Goal: Find specific page/section: Find specific page/section

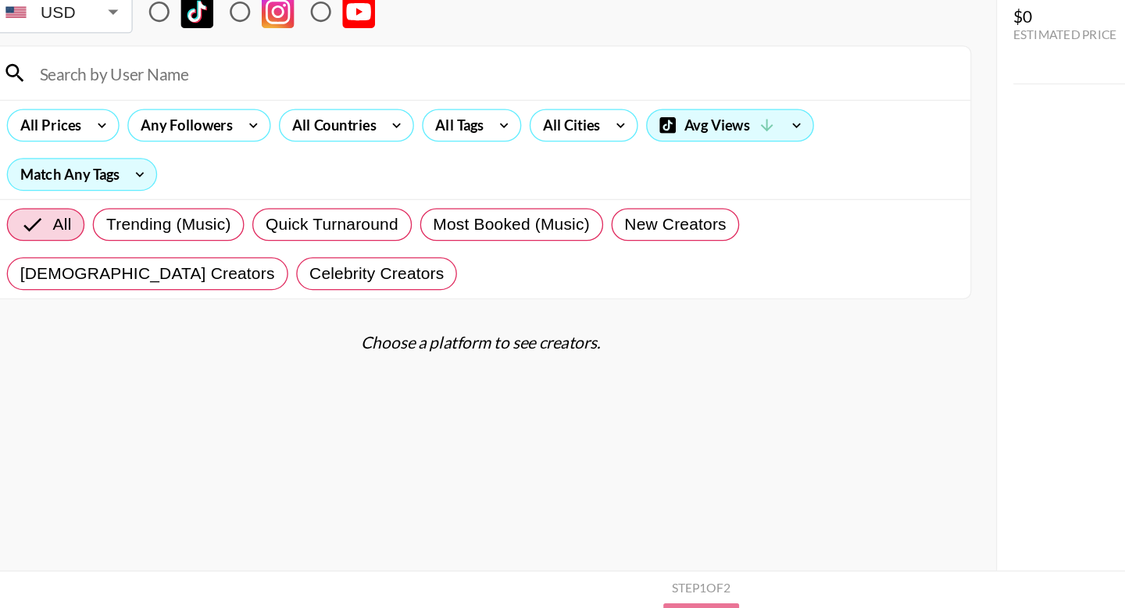
click at [199, 176] on input at bounding box center [403, 165] width 711 height 25
paste input "liammillerr"
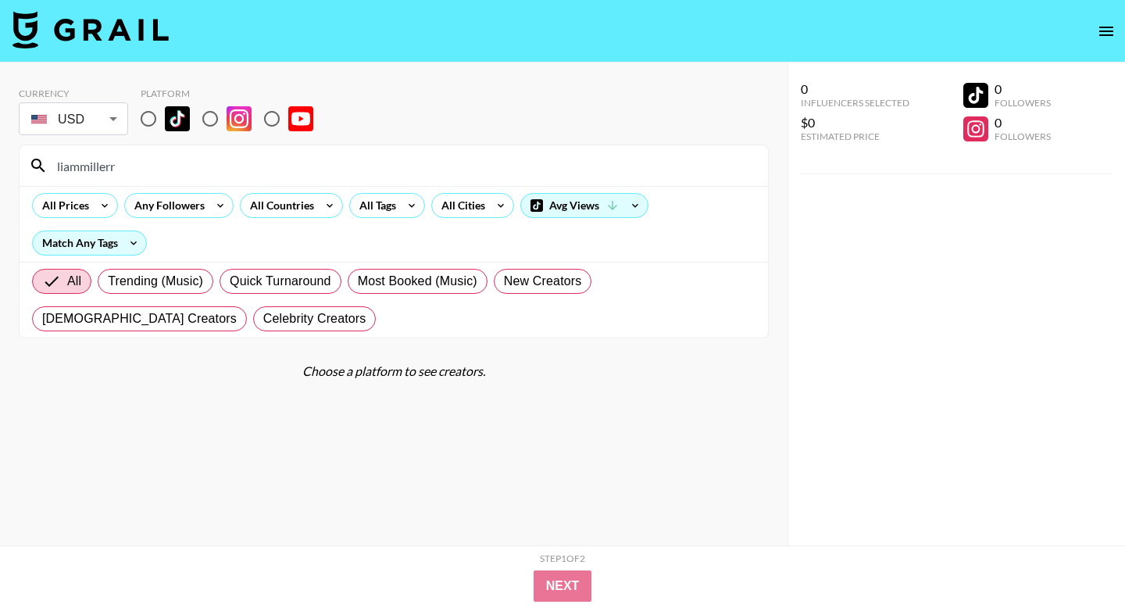
scroll to position [53, 0]
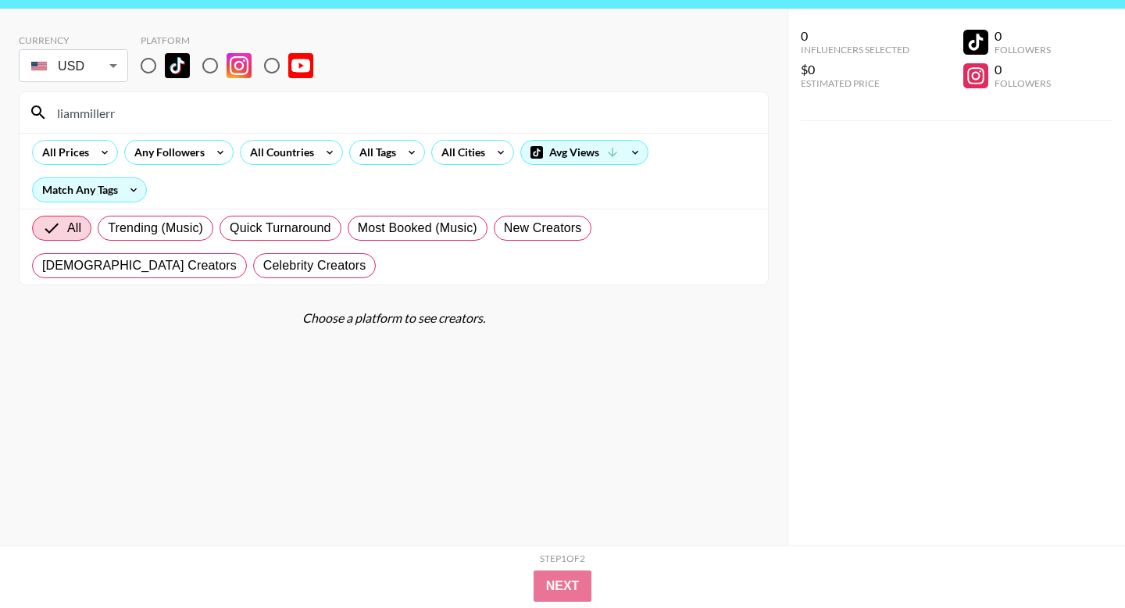
type input "liammillerr"
click at [216, 65] on input "radio" at bounding box center [210, 65] width 33 height 33
radio input "true"
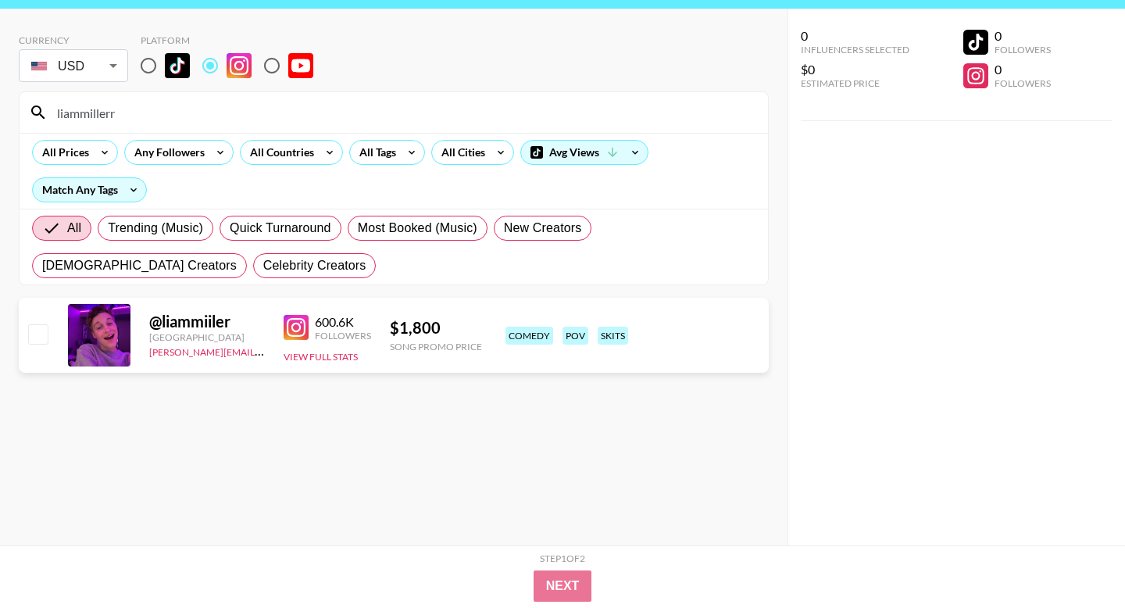
scroll to position [0, 0]
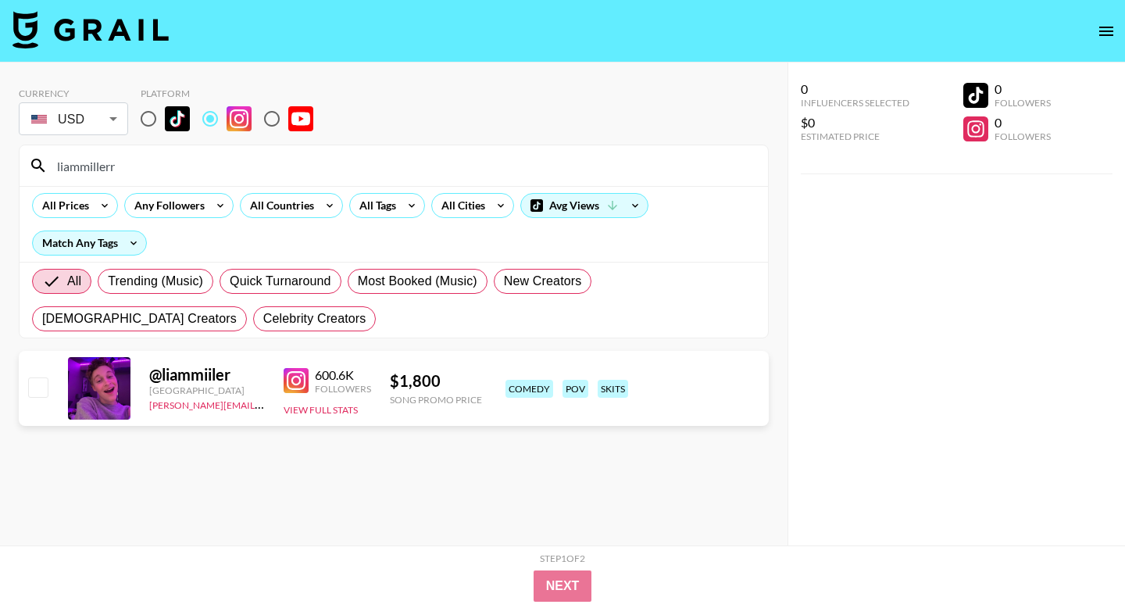
drag, startPoint x: 148, startPoint y: 166, endPoint x: 0, endPoint y: 154, distance: 148.9
click at [0, 154] on div "Currency USD USD ​ Platform liammillerr All Prices Any Followers All Countries …" at bounding box center [393, 334] width 787 height 545
paste input "jaylin_makayla"
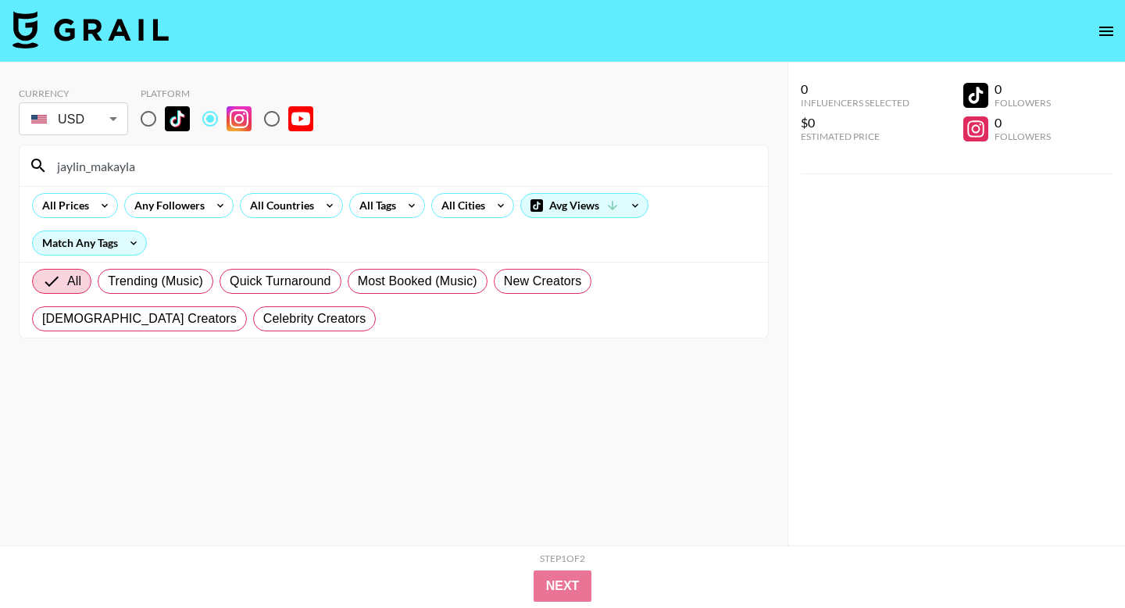
drag, startPoint x: 237, startPoint y: 171, endPoint x: 8, endPoint y: 158, distance: 229.2
click at [8, 158] on div "Currency USD USD ​ Platform jaylin_makayla All Prices Any Followers All Countri…" at bounding box center [393, 334] width 787 height 545
paste input "@"
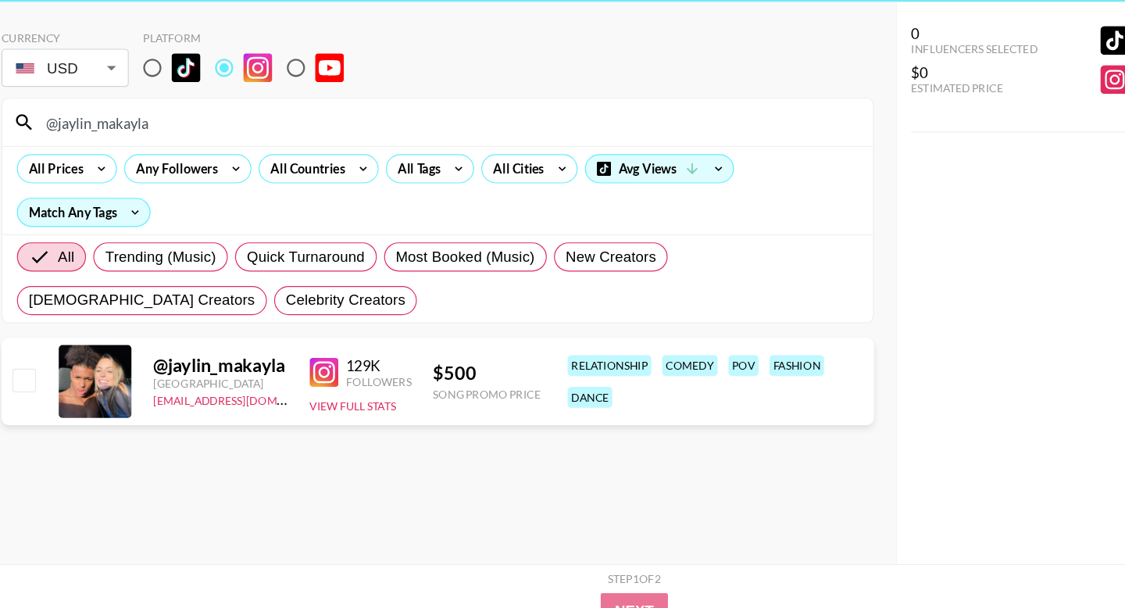
type input "@jaylin_makayla"
